Goal: Information Seeking & Learning: Learn about a topic

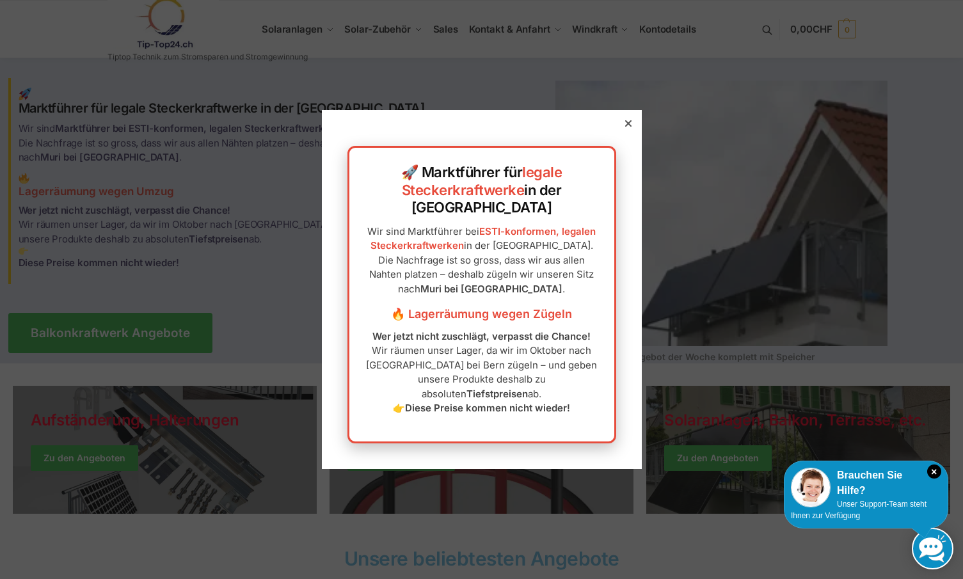
click at [623, 129] on div at bounding box center [628, 124] width 12 height 12
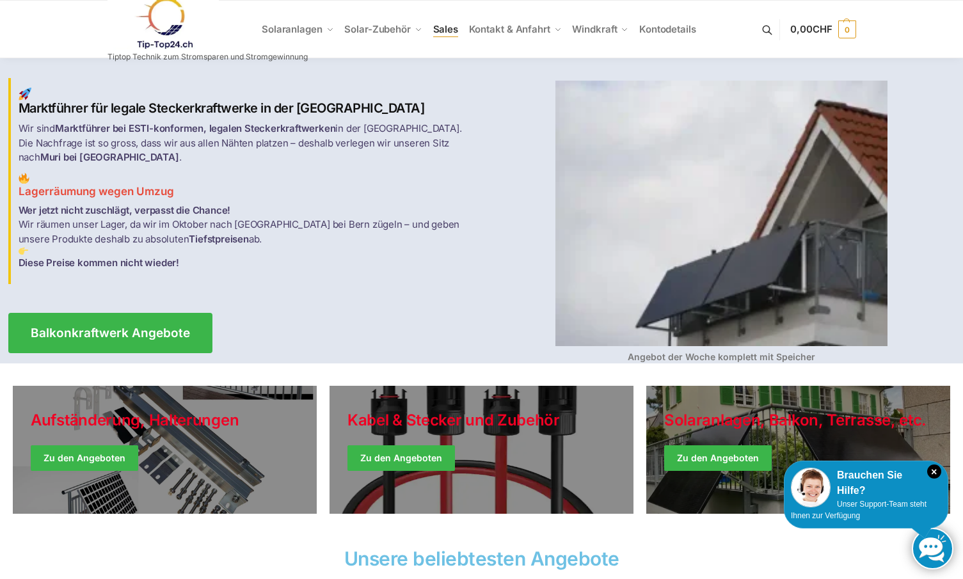
click at [443, 34] on span "Sales" at bounding box center [446, 29] width 26 height 12
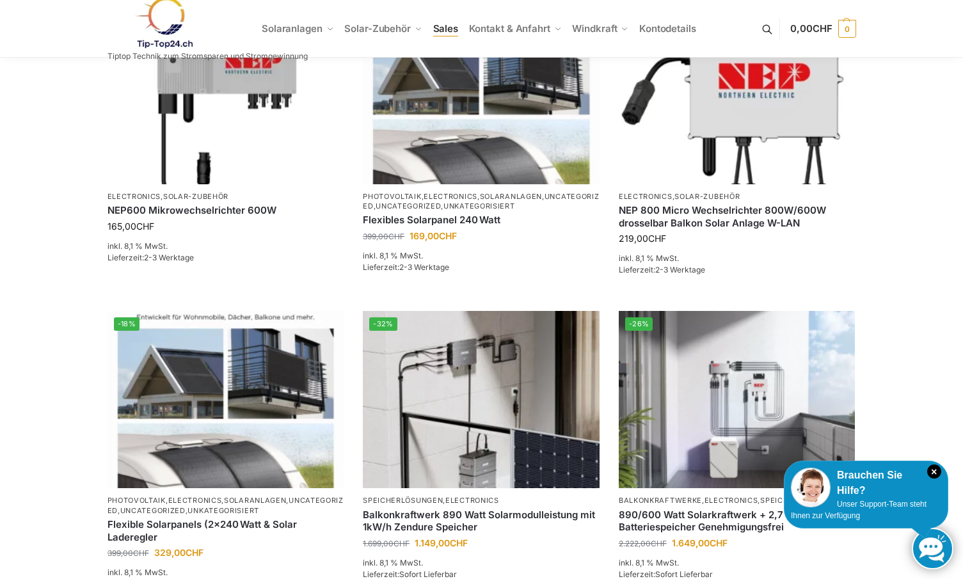
scroll to position [1180, 0]
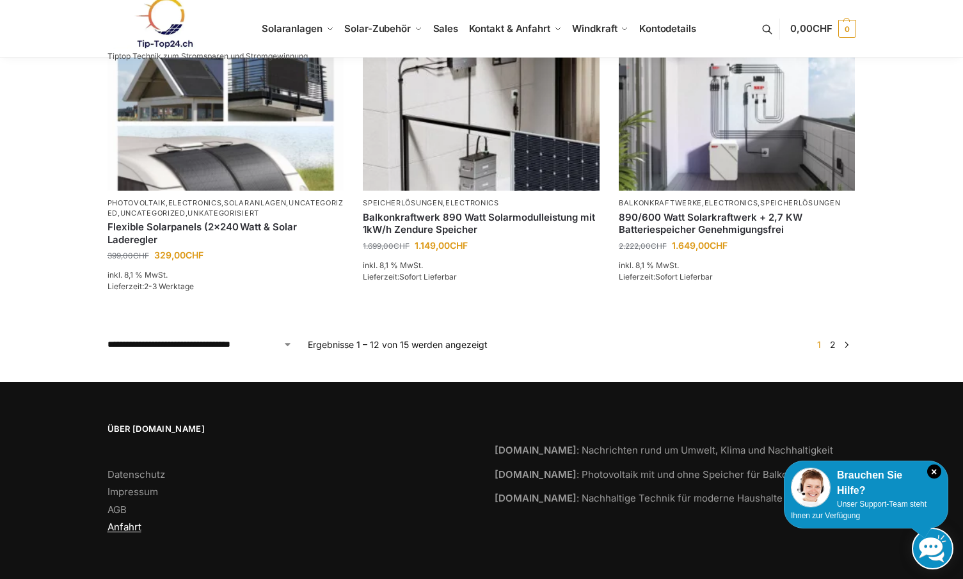
click at [126, 532] on link "Anfahrt" at bounding box center [124, 527] width 34 height 12
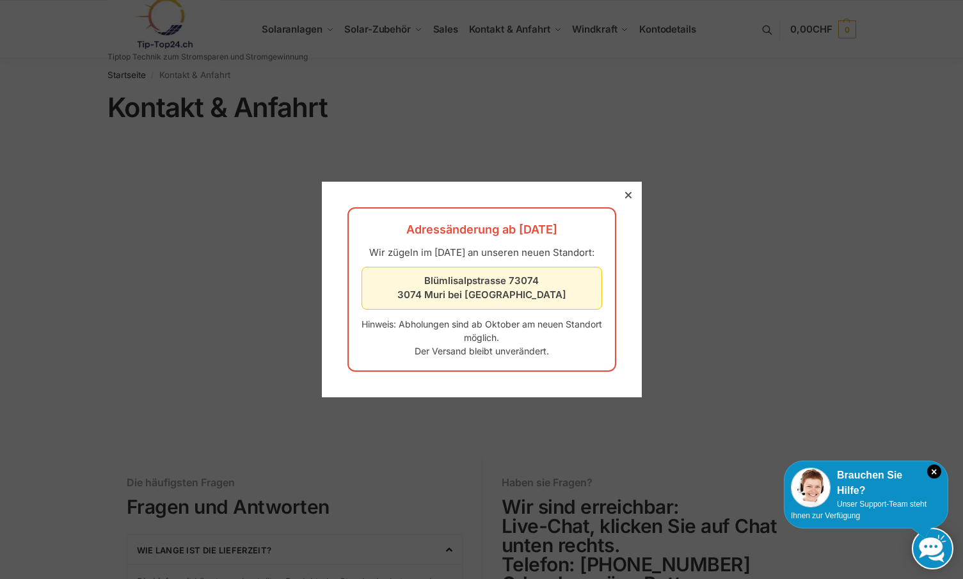
click at [624, 189] on div at bounding box center [628, 195] width 12 height 12
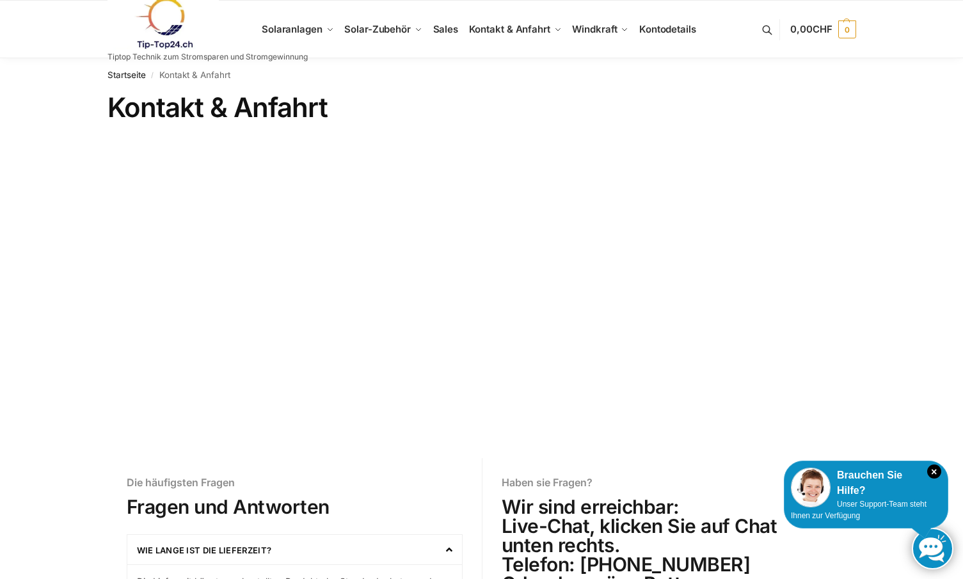
click at [290, 34] on link at bounding box center [207, 23] width 200 height 52
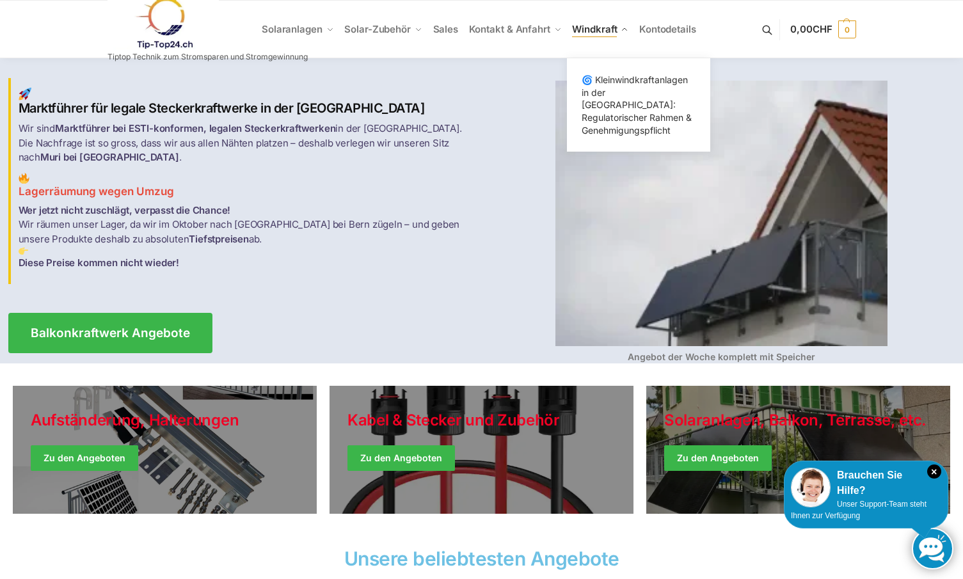
click at [595, 31] on span "Windkraft" at bounding box center [594, 29] width 45 height 12
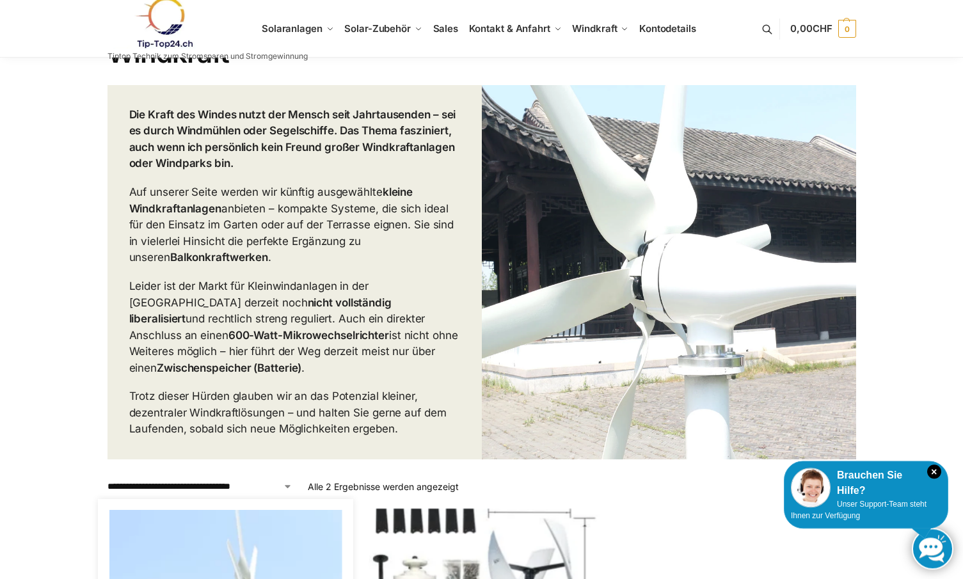
scroll to position [7, 0]
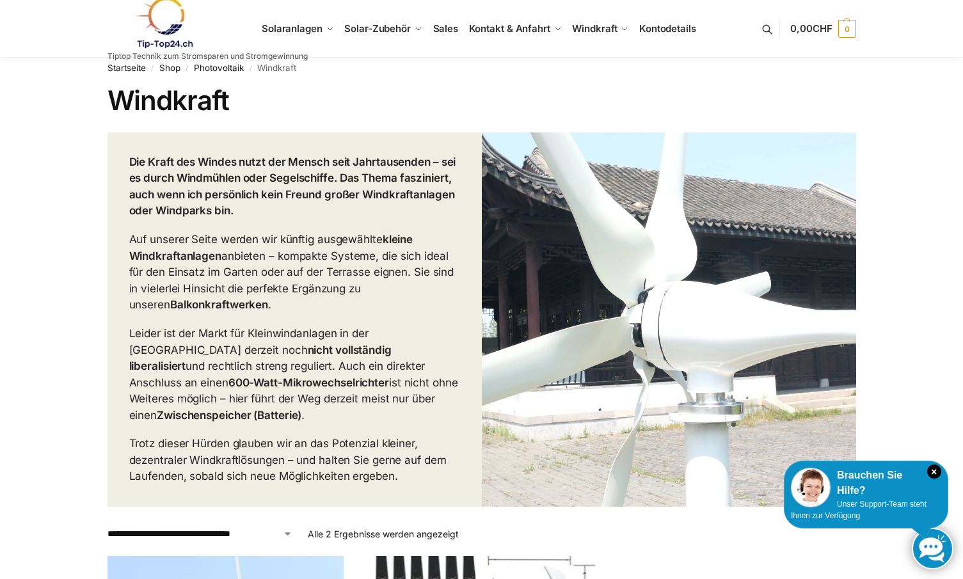
click at [121, 442] on div "Die Kraft des Windes nutzt der Mensch seit Jahrtausenden – sei es durch Windmüh…" at bounding box center [294, 319] width 374 height 374
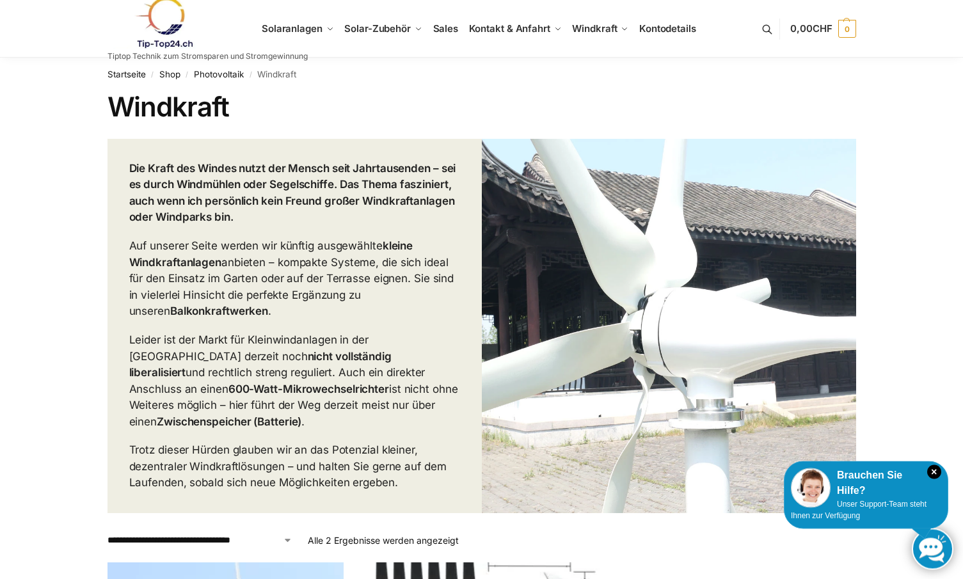
scroll to position [0, 0]
